Goal: Information Seeking & Learning: Learn about a topic

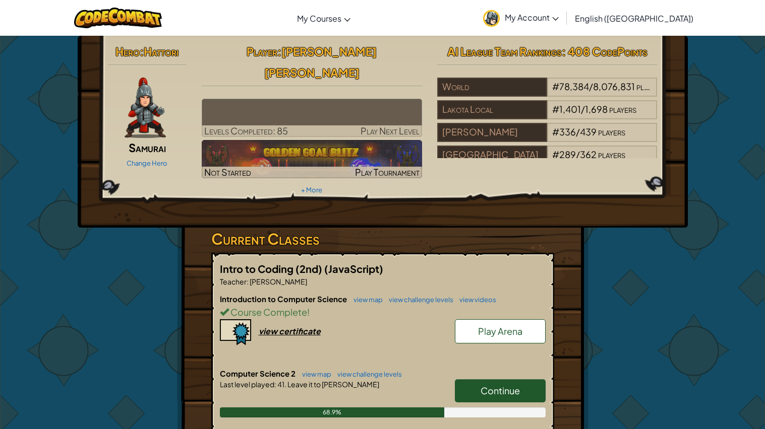
click at [465, 380] on link "Continue" at bounding box center [500, 391] width 91 height 23
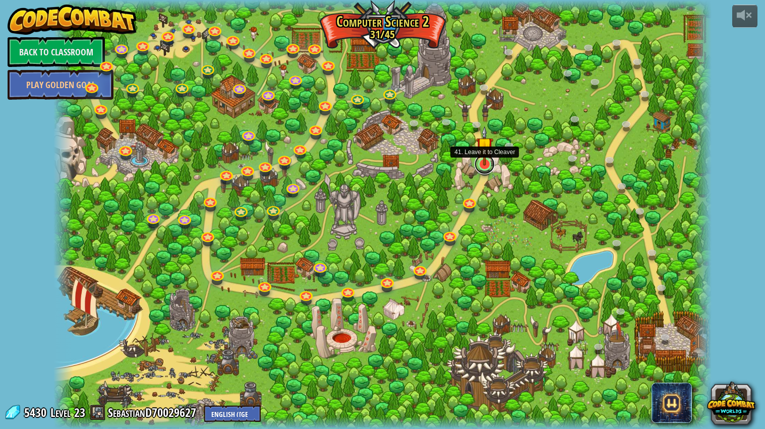
click at [485, 169] on link at bounding box center [484, 164] width 20 height 20
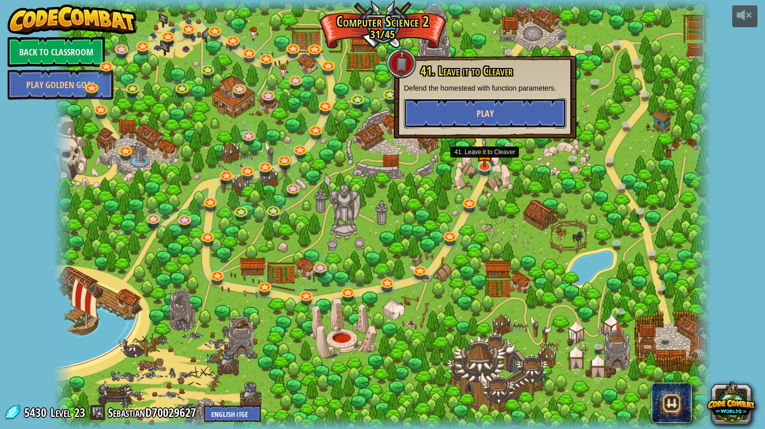
click at [514, 110] on button "Play" at bounding box center [485, 113] width 162 height 30
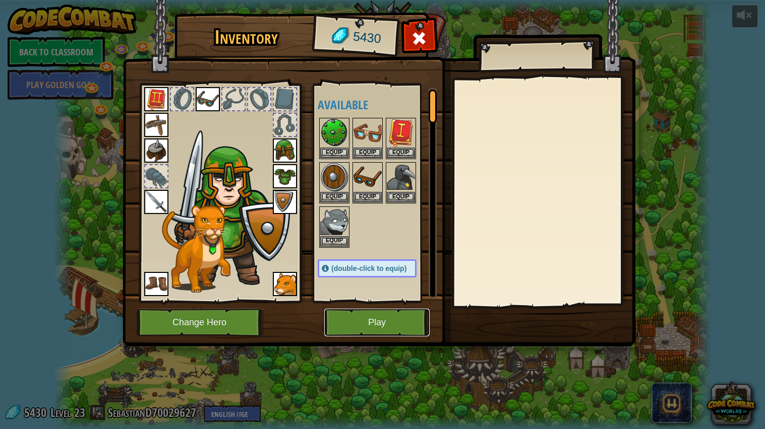
click at [362, 316] on button "Play" at bounding box center [376, 323] width 105 height 28
